Goal: Task Accomplishment & Management: Manage account settings

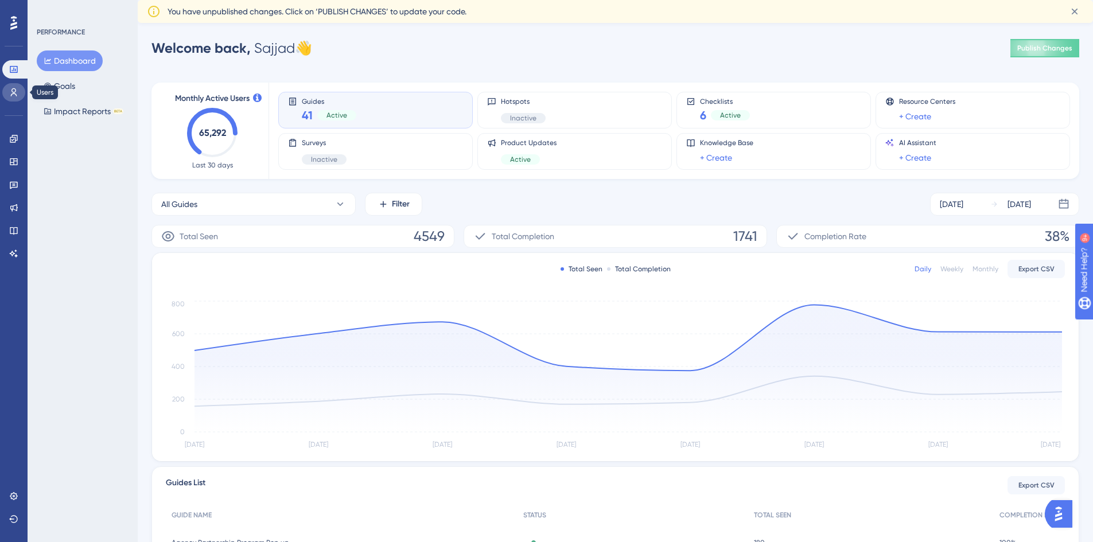
click at [13, 99] on link at bounding box center [13, 92] width 23 height 18
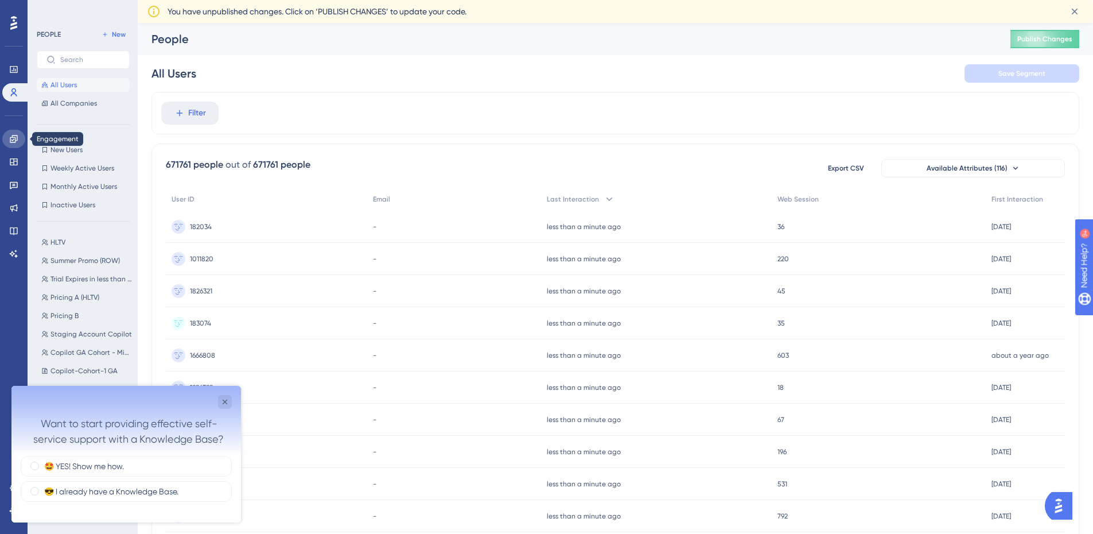
click at [15, 133] on link at bounding box center [13, 139] width 23 height 18
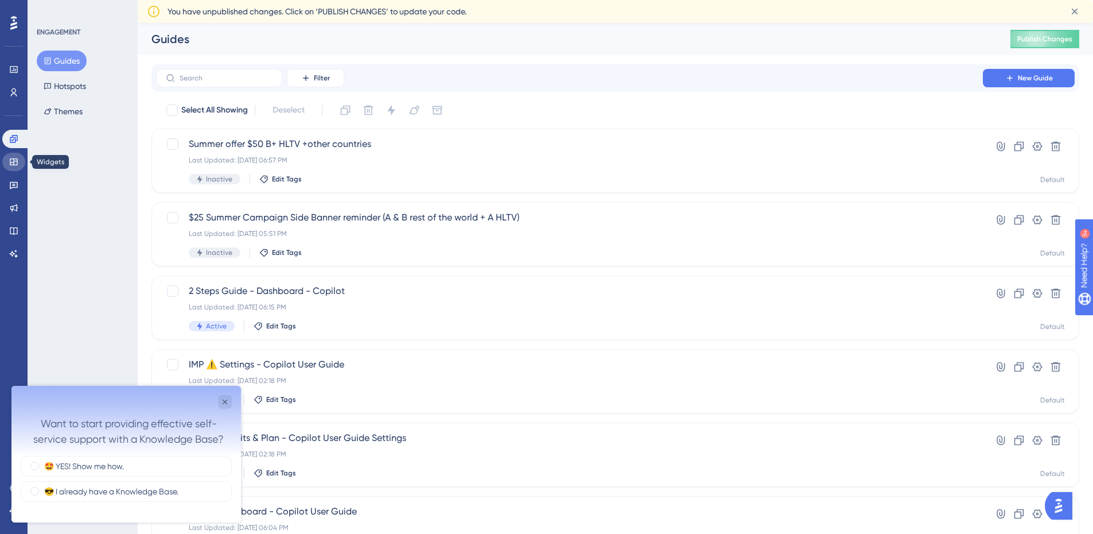
click at [14, 161] on icon at bounding box center [13, 161] width 7 height 7
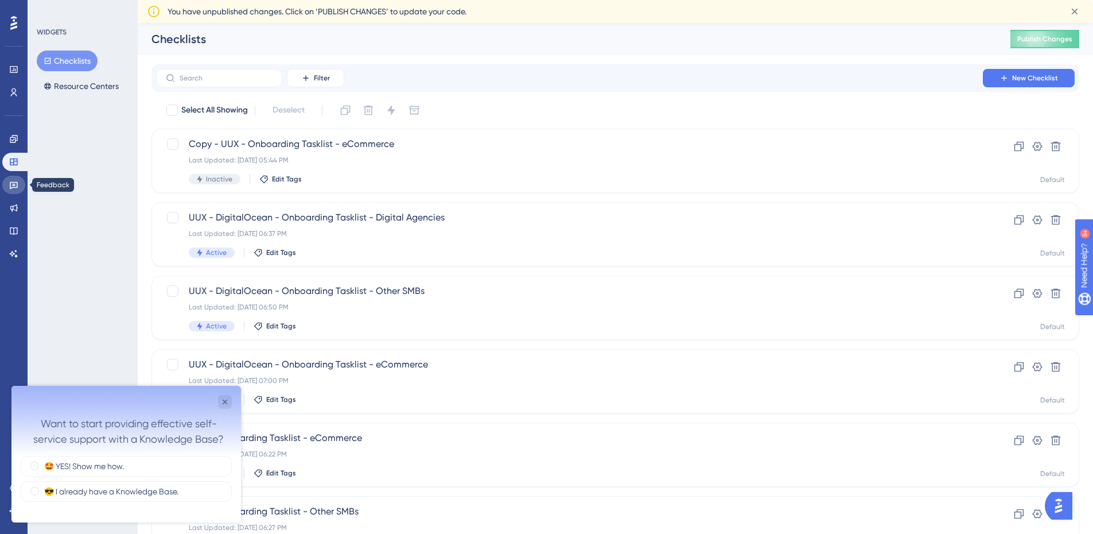
click at [15, 192] on link at bounding box center [13, 185] width 23 height 18
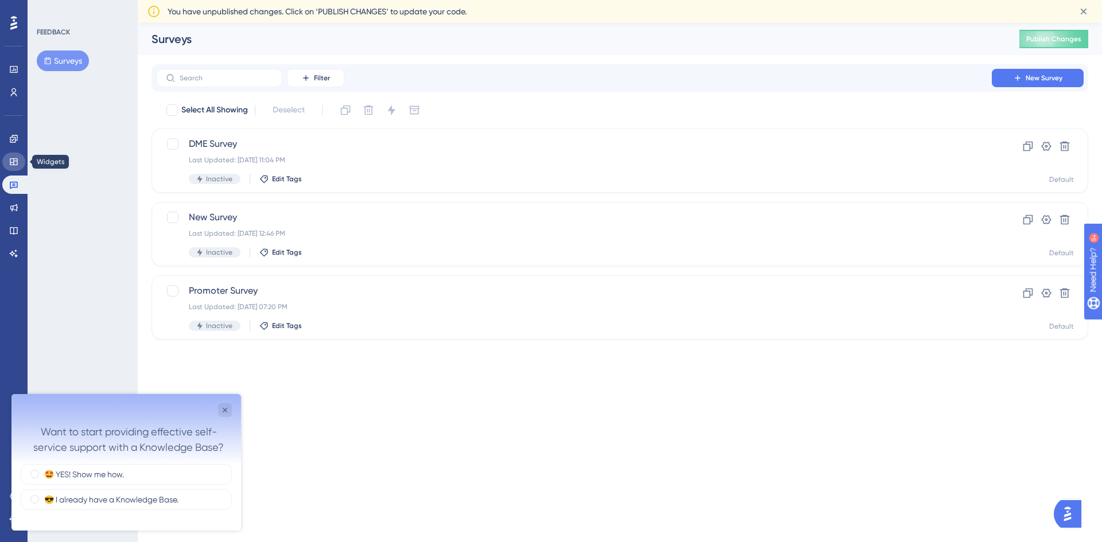
click at [17, 162] on icon at bounding box center [13, 161] width 9 height 9
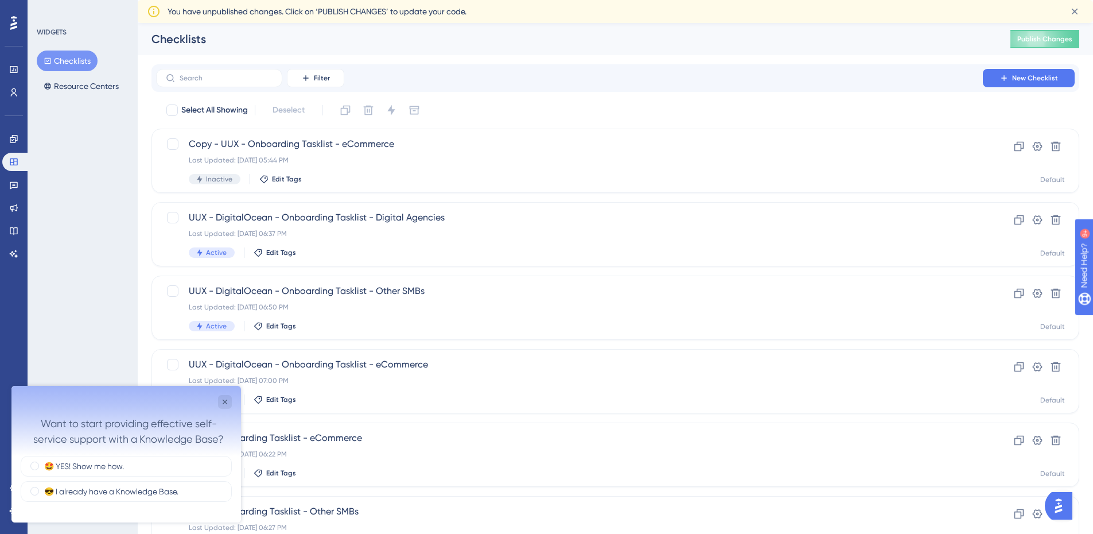
click at [443, 66] on div "Filter New Checklist" at bounding box center [615, 78] width 928 height 28
click at [226, 398] on icon "Close survey" at bounding box center [224, 401] width 9 height 9
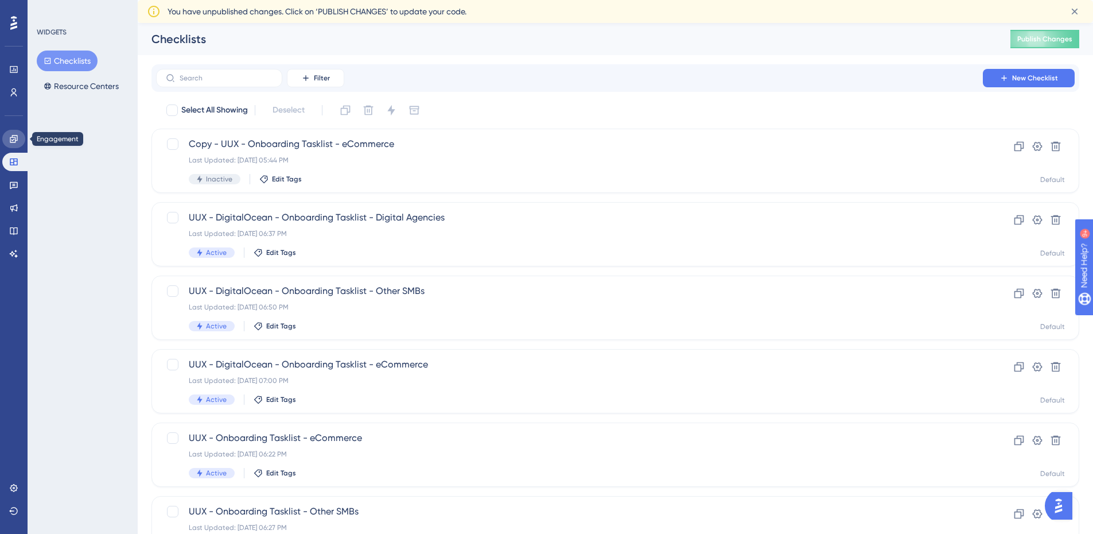
click at [13, 137] on icon at bounding box center [13, 138] width 9 height 9
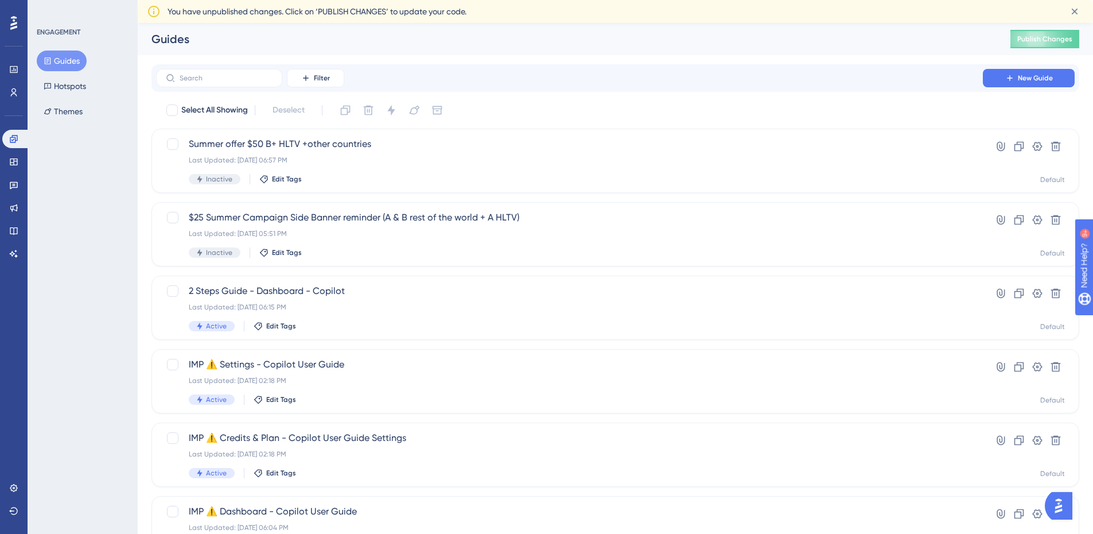
click at [78, 64] on button "Guides" at bounding box center [62, 60] width 50 height 21
click at [417, 147] on span "Summer offer $50 B+ HLTV +other countries" at bounding box center [569, 144] width 761 height 14
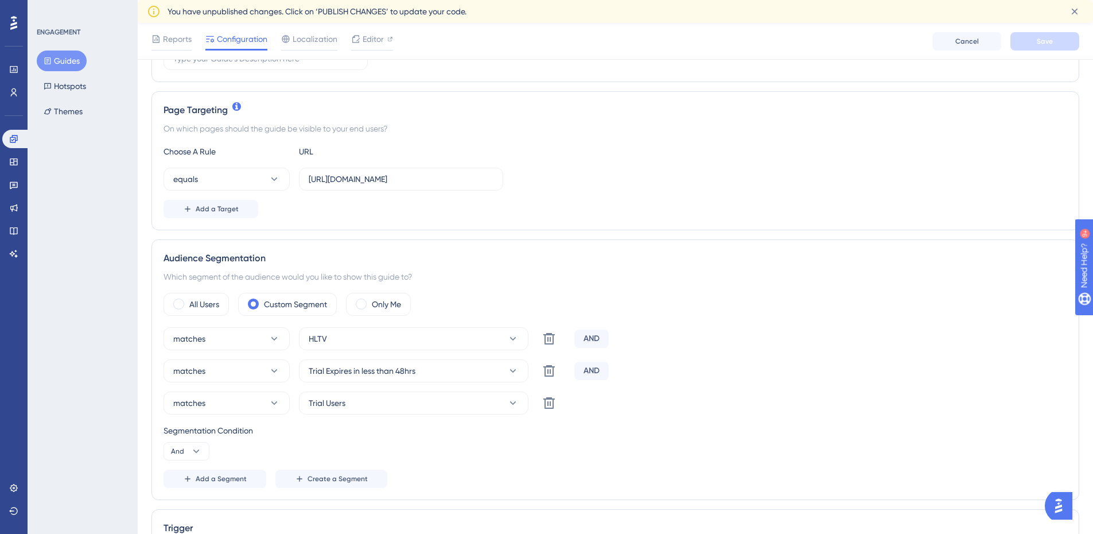
scroll to position [229, 0]
click at [517, 338] on icon at bounding box center [512, 337] width 11 height 11
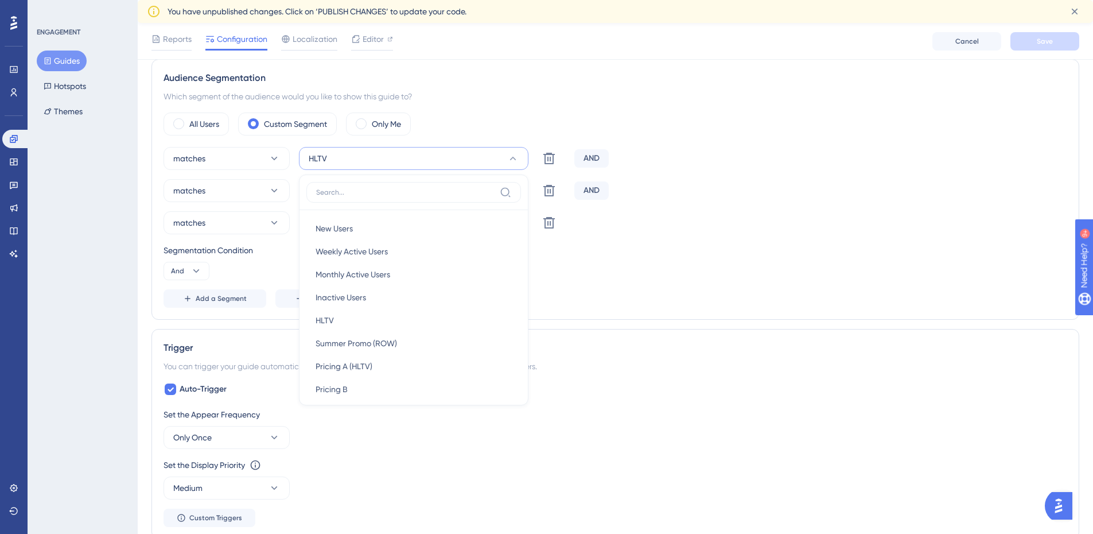
click at [664, 274] on div "Segmentation Condition And" at bounding box center [616, 261] width 904 height 37
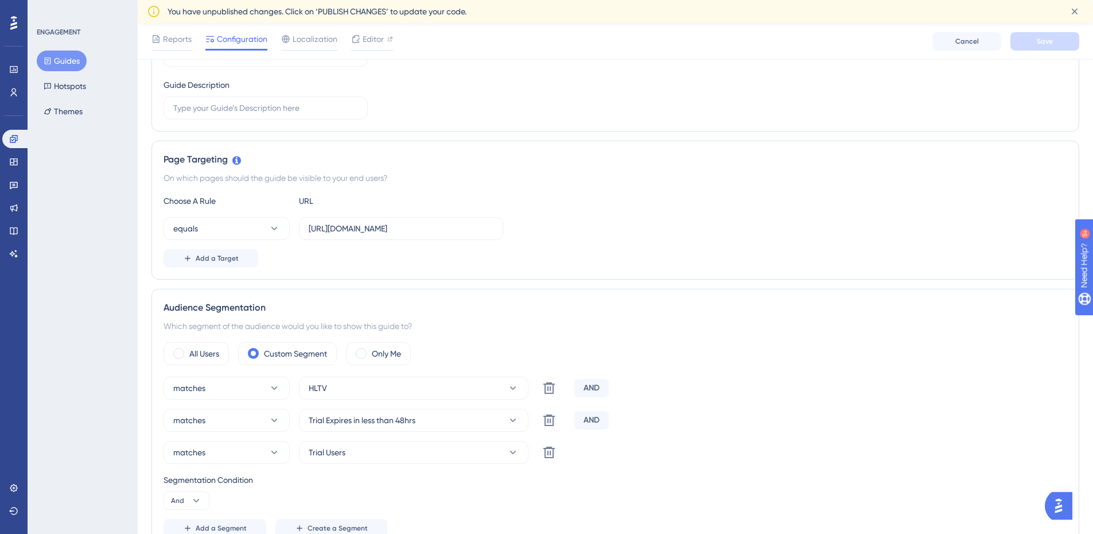
scroll to position [0, 0]
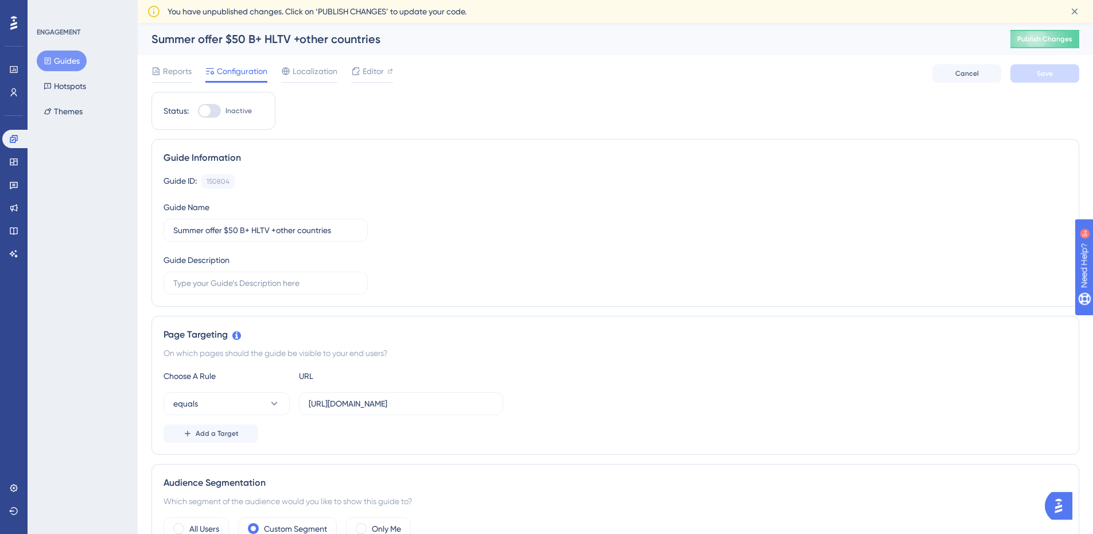
click at [255, 40] on div "Summer offer $50 B+ HLTV +other countries" at bounding box center [566, 39] width 830 height 16
click at [243, 38] on div "Summer offer $50 B+ HLTV +other countries" at bounding box center [566, 39] width 830 height 16
click at [170, 68] on span "Reports" at bounding box center [177, 71] width 29 height 14
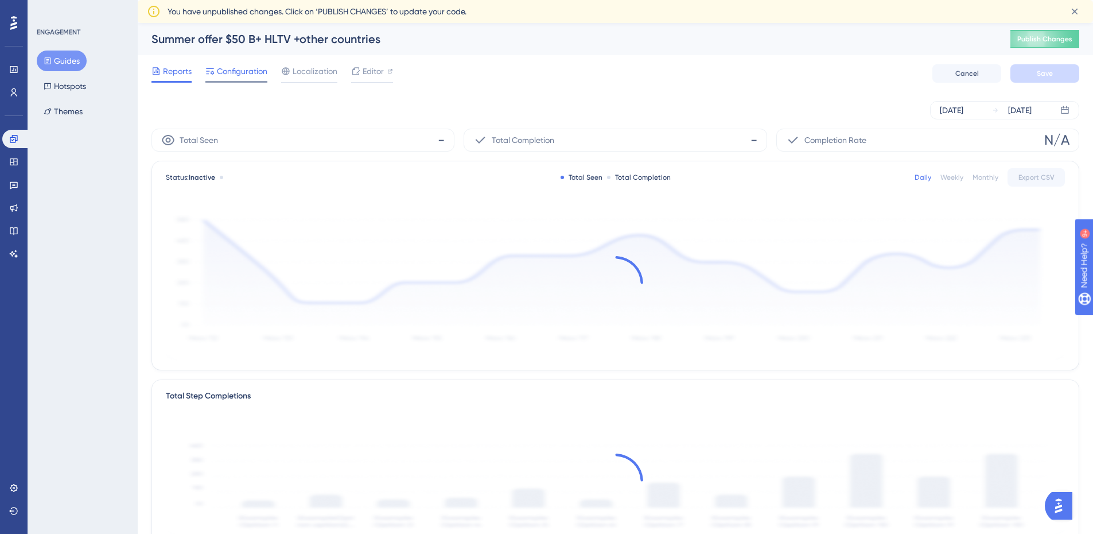
click at [229, 74] on span "Configuration" at bounding box center [242, 71] width 50 height 14
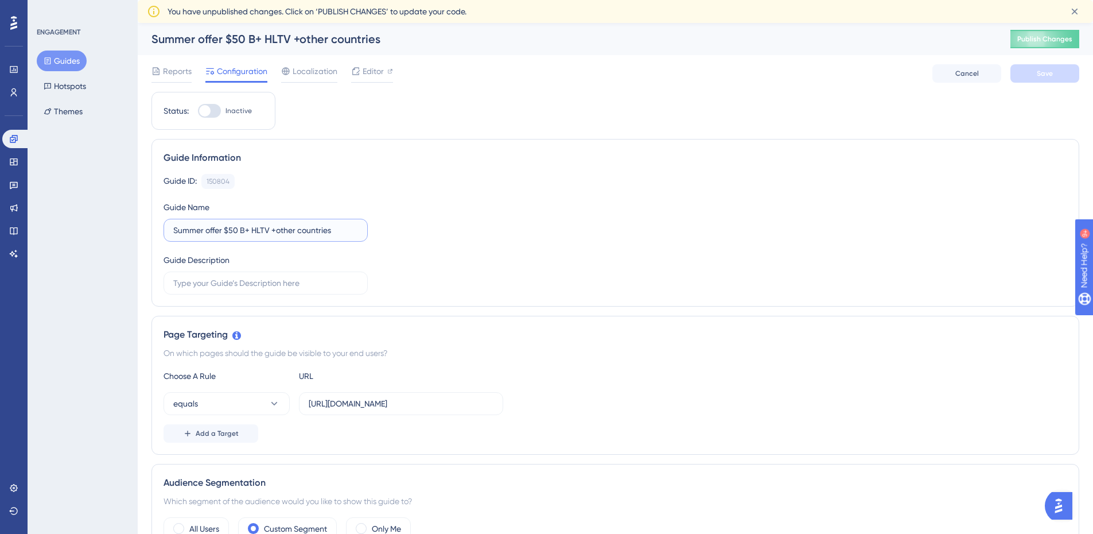
click at [249, 233] on input "Summer offer $50 B+ HLTV +other countries" at bounding box center [265, 230] width 185 height 13
type input "Summer offer $50 HLTV +other countries"
click at [1064, 78] on button "Save" at bounding box center [1044, 73] width 69 height 18
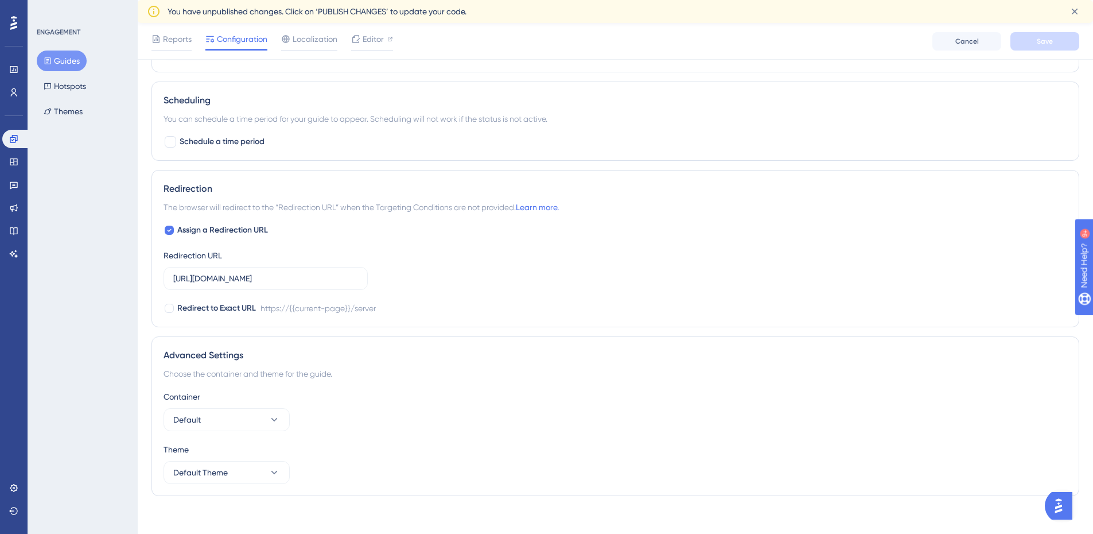
scroll to position [884, 0]
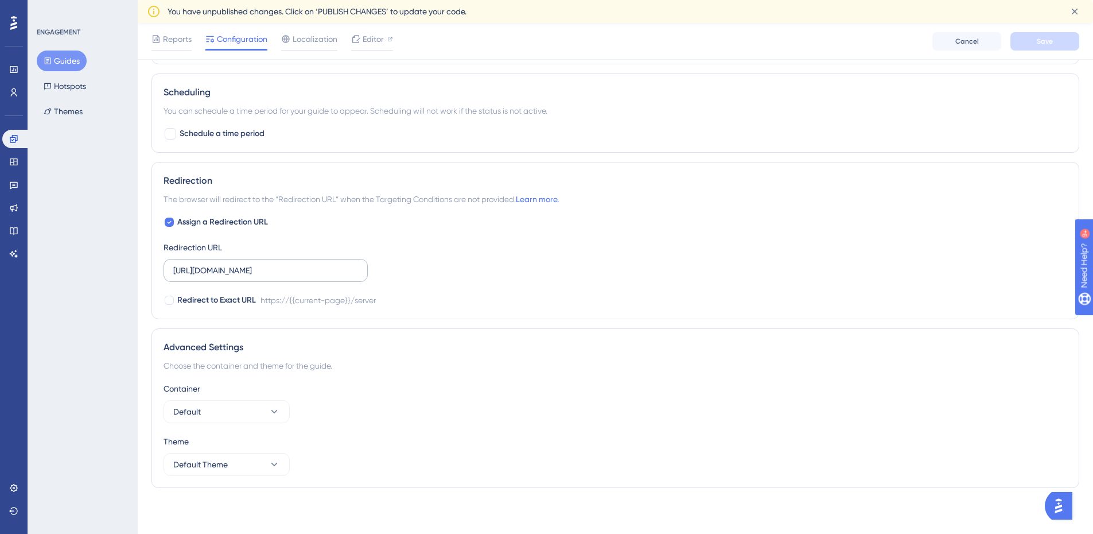
click at [345, 279] on label "[URL][DOMAIN_NAME]" at bounding box center [266, 270] width 204 height 23
click at [345, 277] on input "[URL][DOMAIN_NAME]" at bounding box center [265, 270] width 185 height 13
click at [345, 279] on label "[URL][DOMAIN_NAME]" at bounding box center [266, 270] width 204 height 23
click at [345, 277] on input "[URL][DOMAIN_NAME]" at bounding box center [265, 270] width 185 height 13
click at [345, 279] on label "[URL][DOMAIN_NAME]" at bounding box center [266, 270] width 204 height 23
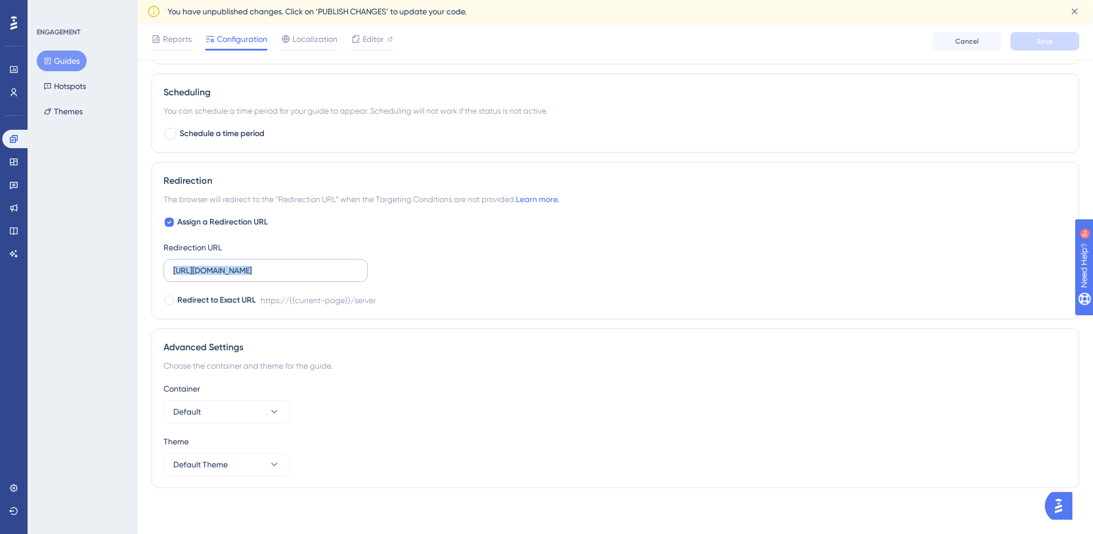
click at [345, 277] on input "[URL][DOMAIN_NAME]" at bounding box center [265, 270] width 185 height 13
click at [345, 279] on label "[URL][DOMAIN_NAME]" at bounding box center [266, 270] width 204 height 23
click at [345, 277] on input "[URL][DOMAIN_NAME]" at bounding box center [265, 270] width 185 height 13
click at [345, 279] on label "[URL][DOMAIN_NAME]" at bounding box center [266, 270] width 204 height 23
click at [345, 277] on input "[URL][DOMAIN_NAME]" at bounding box center [265, 270] width 185 height 13
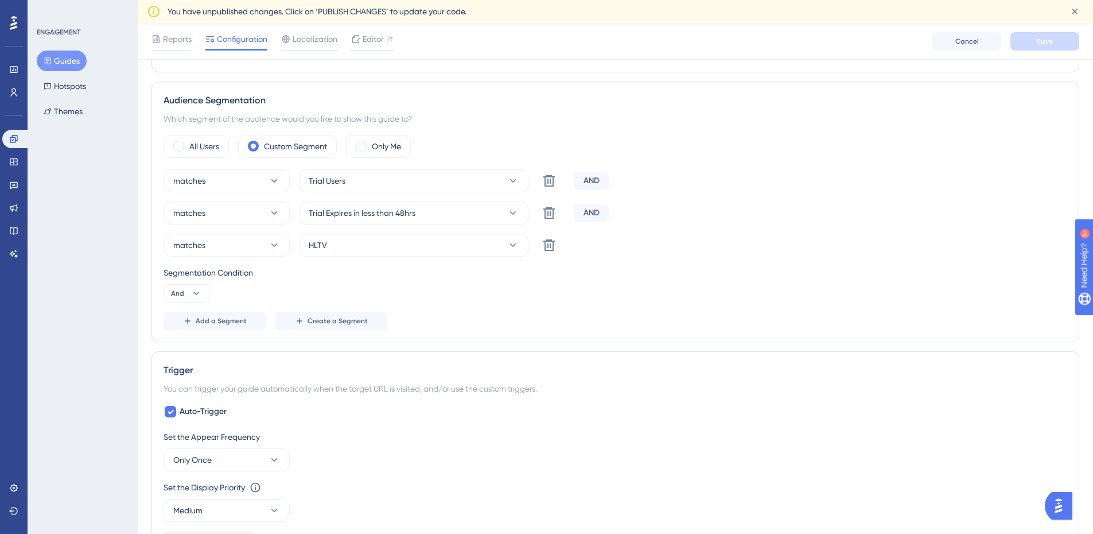
scroll to position [310, 0]
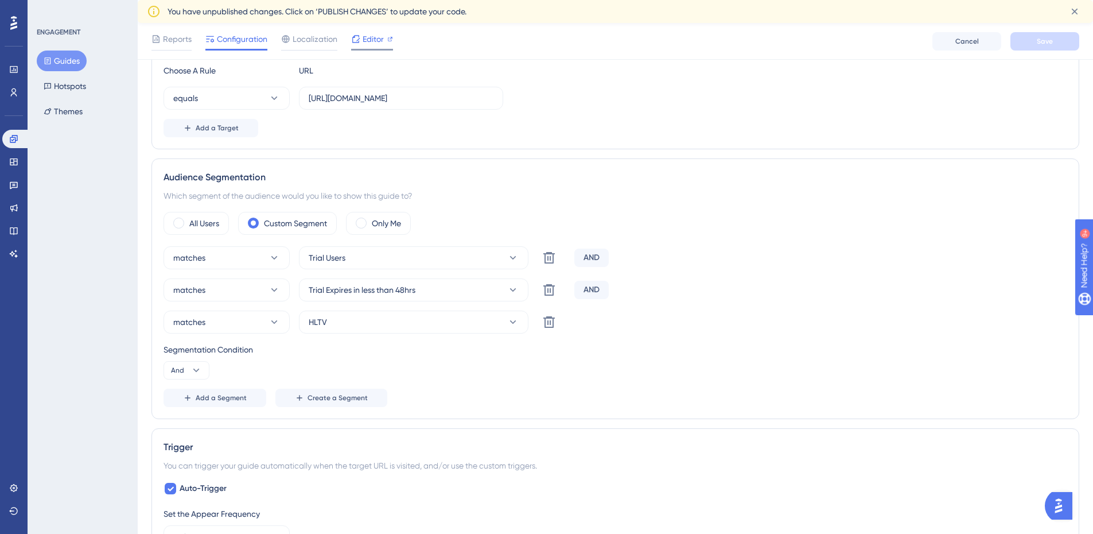
click at [351, 36] on icon at bounding box center [355, 38] width 9 height 9
